Goal: Find specific page/section: Find specific page/section

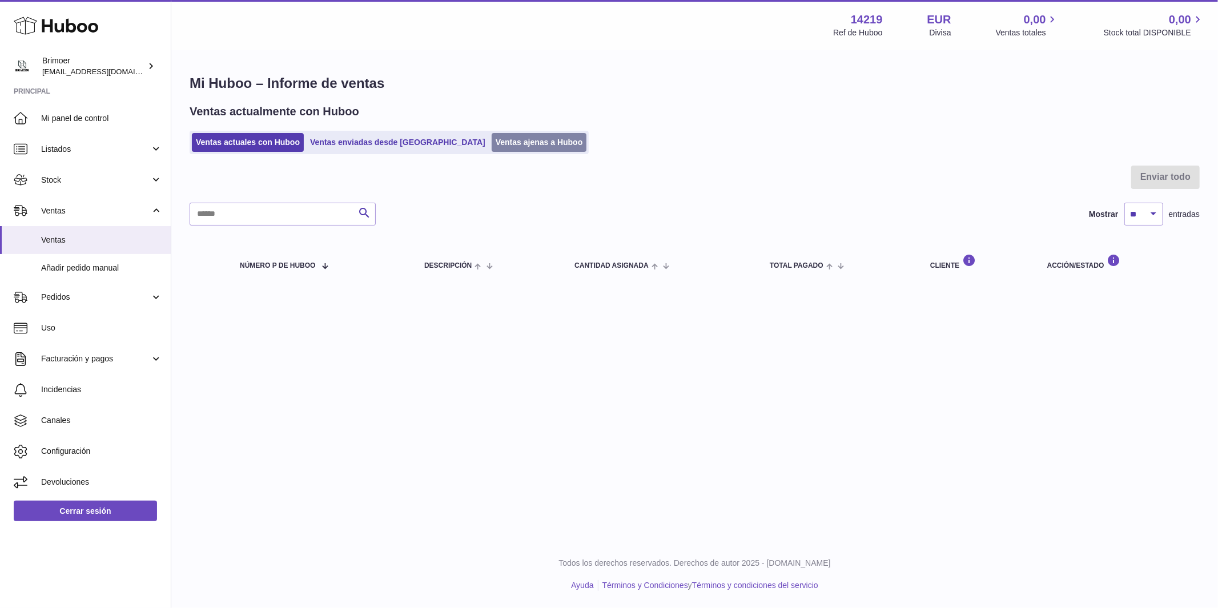
click at [492, 136] on link "Ventas ajenas a Huboo" at bounding box center [539, 142] width 95 height 19
click at [492, 141] on link "Ventas ajenas a Huboo" at bounding box center [539, 142] width 95 height 19
click at [492, 146] on link "Ventas ajenas a Huboo" at bounding box center [539, 142] width 95 height 19
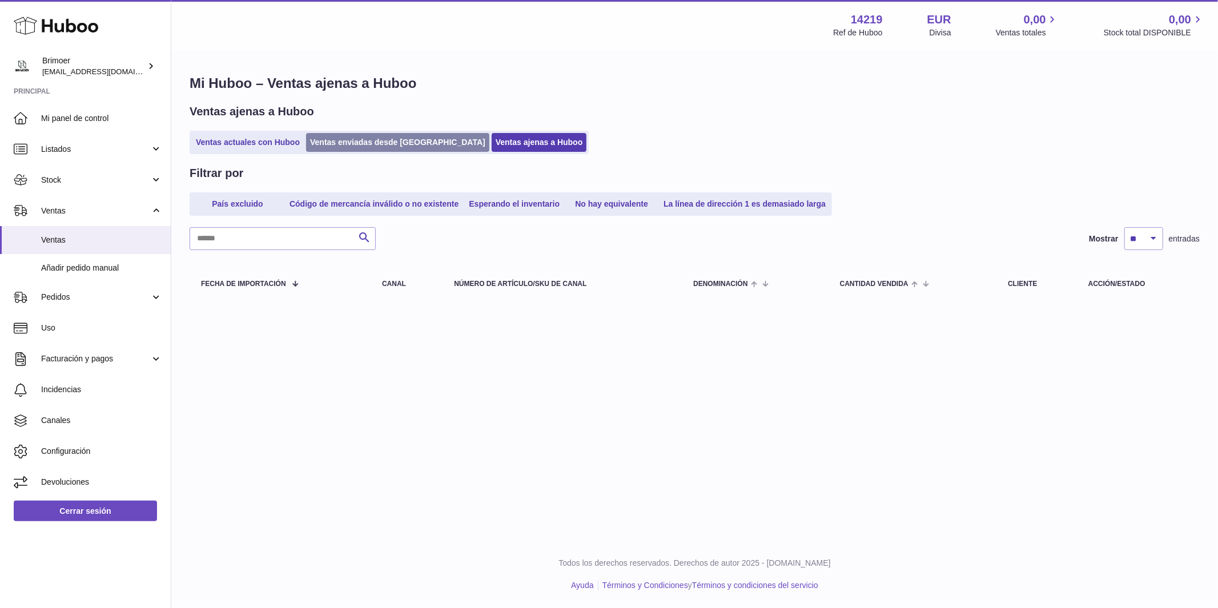
click at [333, 145] on link "Ventas enviadas desde [GEOGRAPHIC_DATA]" at bounding box center [397, 142] width 183 height 19
